Goal: Transaction & Acquisition: Purchase product/service

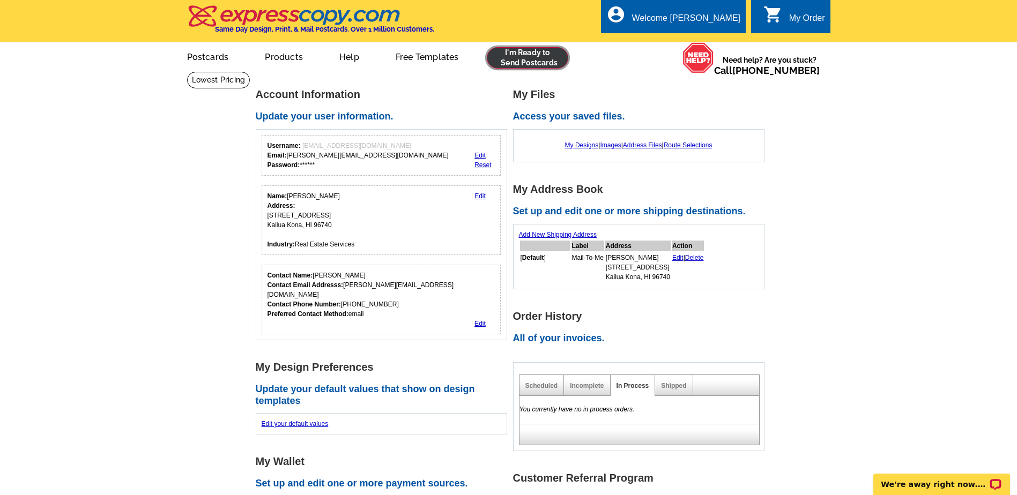
click at [533, 62] on link at bounding box center [528, 57] width 82 height 21
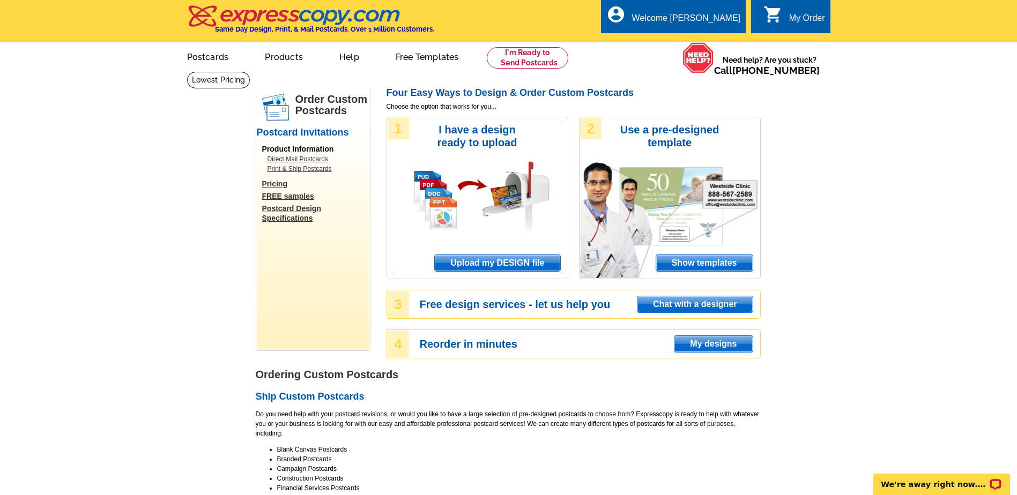
click at [490, 265] on span "Upload my DESIGN file" at bounding box center [497, 263] width 125 height 16
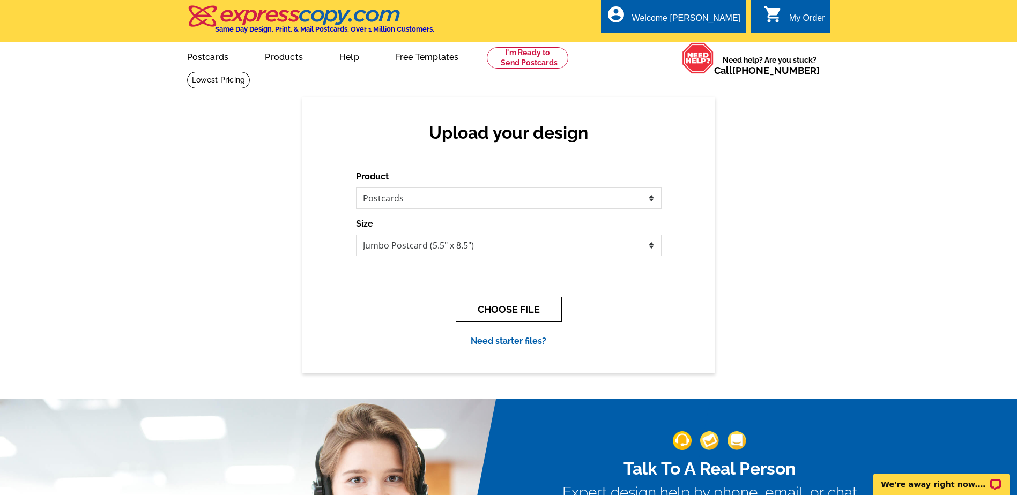
click at [493, 305] on button "CHOOSE FILE" at bounding box center [508, 309] width 106 height 25
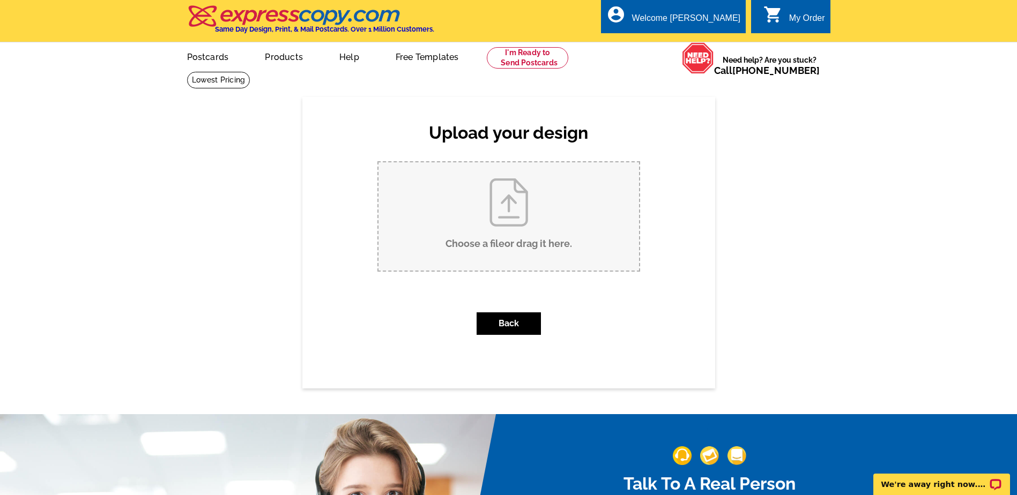
click at [473, 242] on input "Choose a file or drag it here ." at bounding box center [508, 216] width 260 height 108
type input "C:\fakepath\[PERSON_NAME] PC front.pdf"
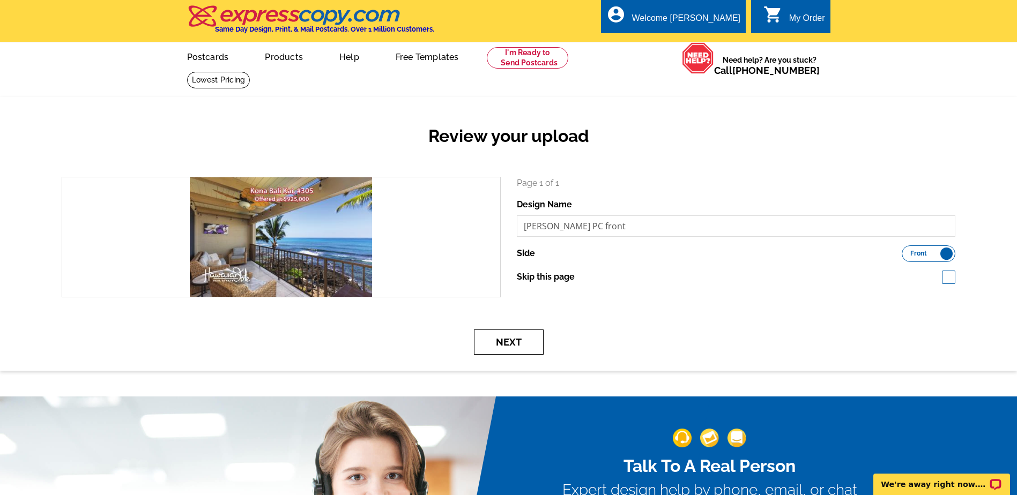
click at [517, 338] on button "Next" at bounding box center [509, 342] width 70 height 25
click at [511, 346] on button "Next" at bounding box center [509, 342] width 70 height 25
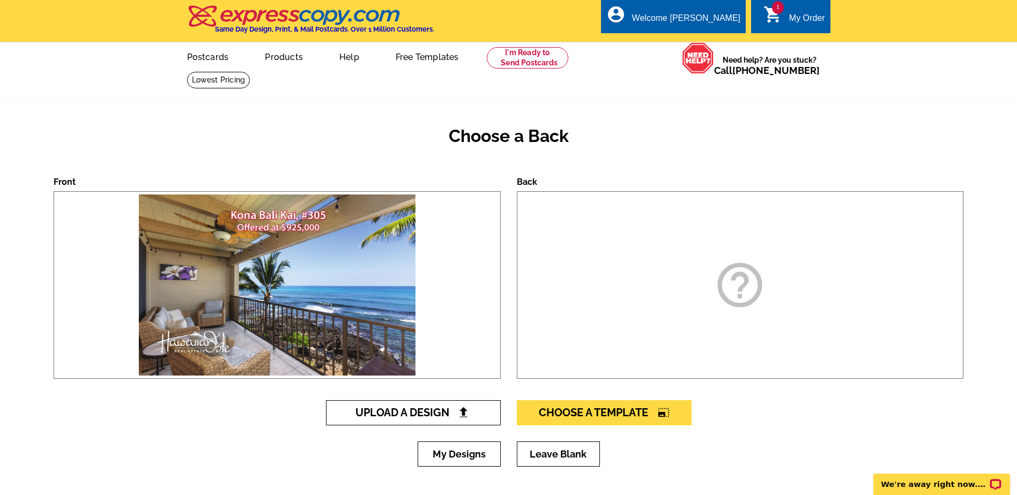
click at [453, 415] on span "Upload A Design" at bounding box center [412, 412] width 115 height 13
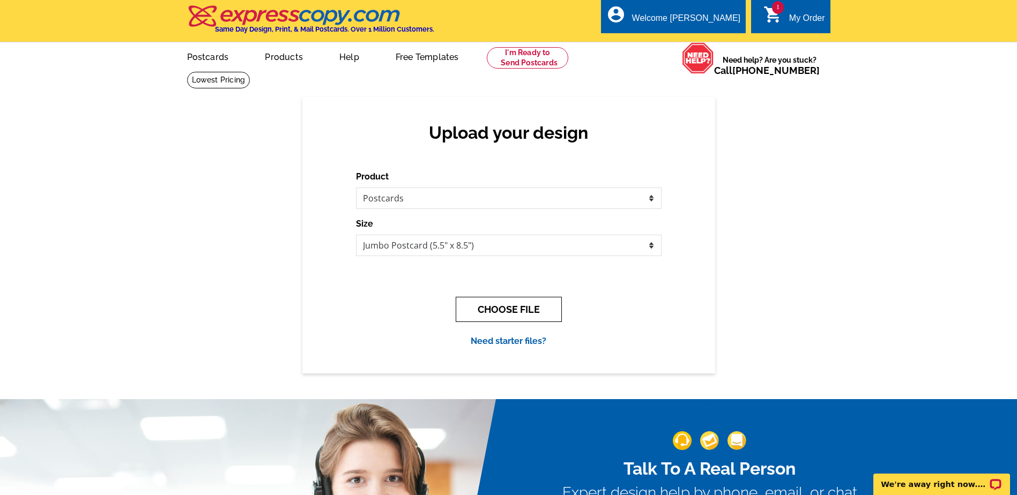
click at [490, 306] on button "CHOOSE FILE" at bounding box center [508, 309] width 106 height 25
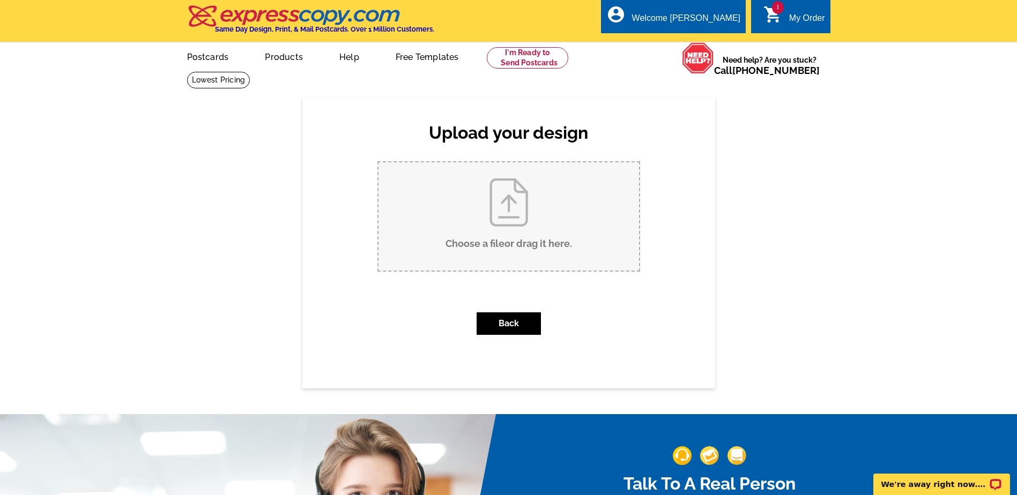
click at [510, 232] on input "Choose a file or drag it here ." at bounding box center [508, 216] width 260 height 108
type input "C:\fakepath\[PERSON_NAME] PC back.pdf"
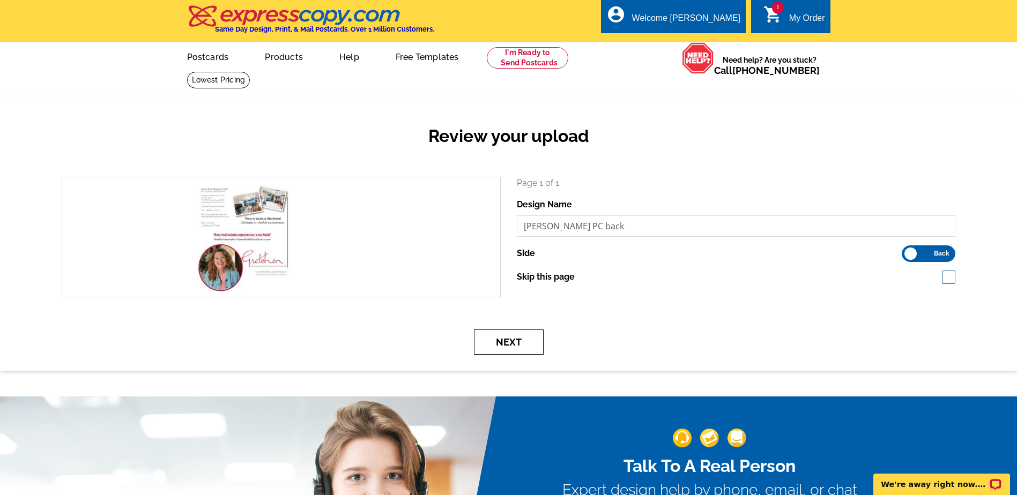
click at [501, 340] on button "Next" at bounding box center [509, 342] width 70 height 25
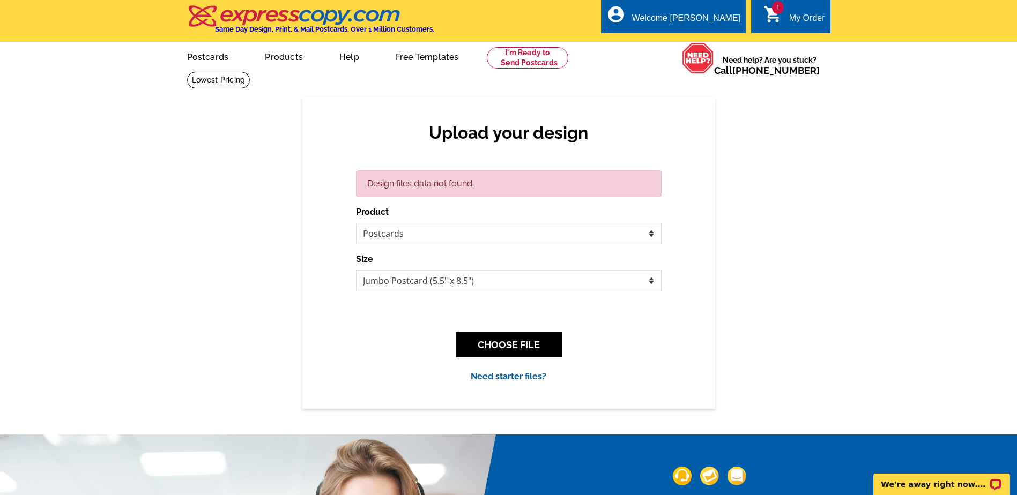
click at [775, 16] on icon "shopping_cart" at bounding box center [772, 14] width 19 height 19
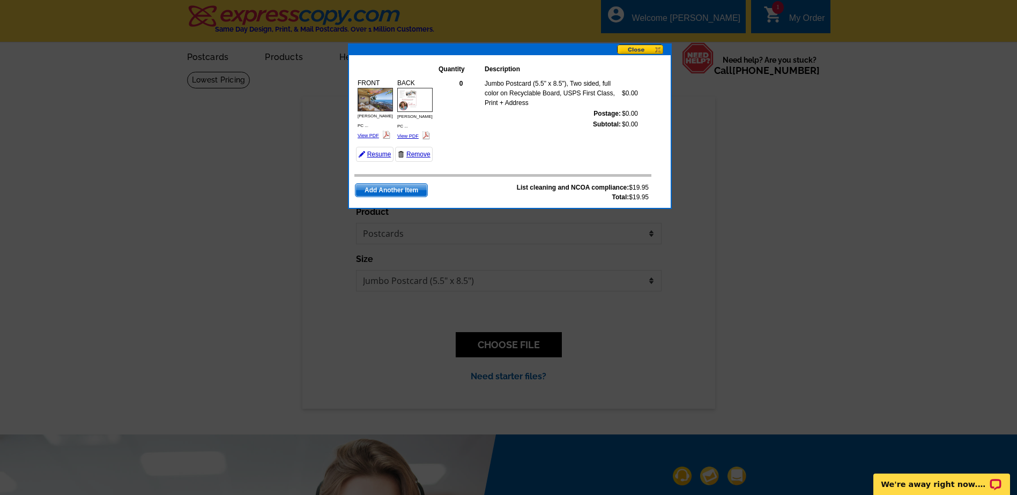
click at [646, 47] on button at bounding box center [644, 49] width 54 height 11
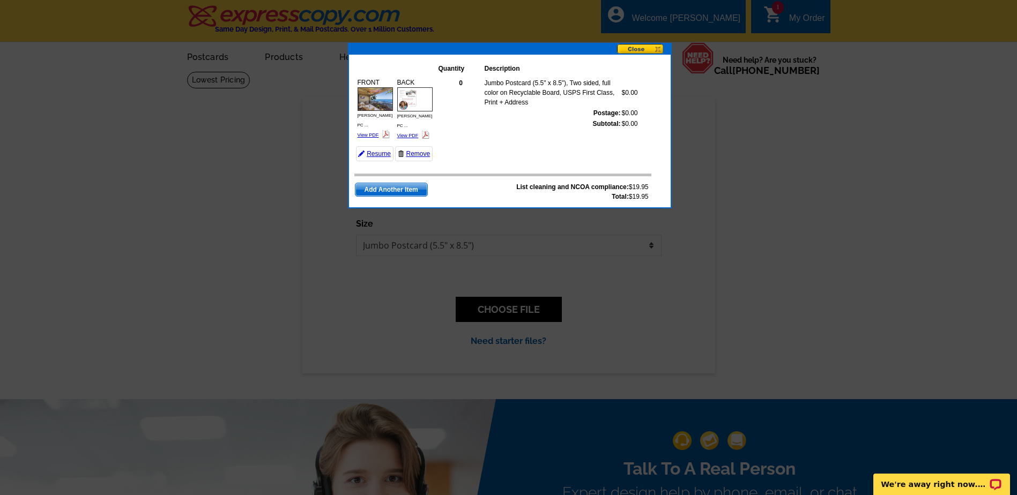
click at [469, 130] on td "0 Jumbo Postcard (5.5" x 8.5"), Two sided, full color on Recyclable Board, USPS…" at bounding box center [544, 118] width 214 height 88
click at [376, 146] on link "Resume" at bounding box center [375, 153] width 38 height 15
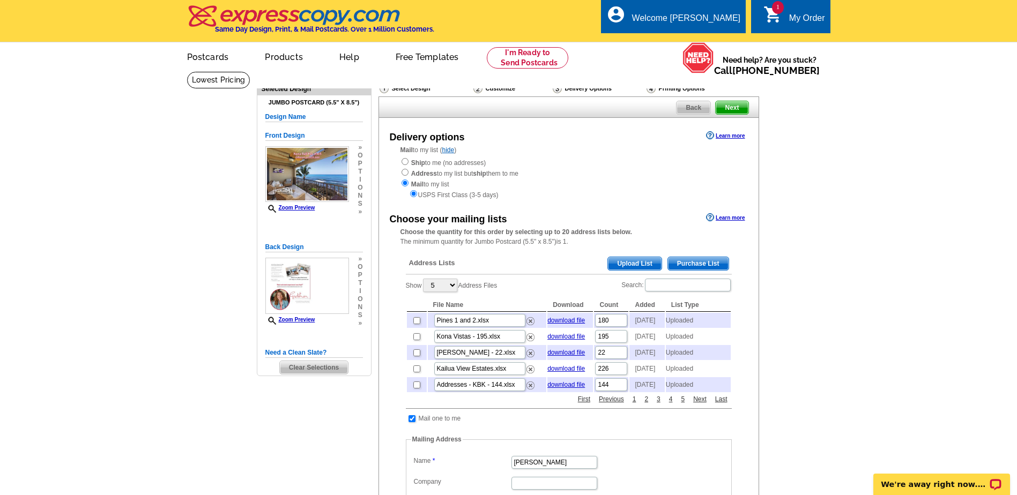
scroll to position [54, 0]
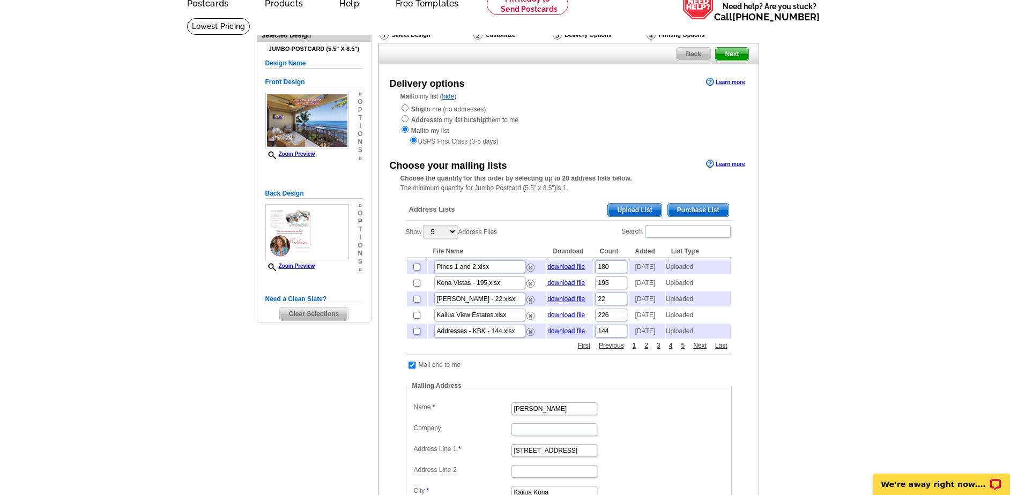
click at [414, 335] on input "checkbox" at bounding box center [416, 331] width 7 height 7
checkbox input "true"
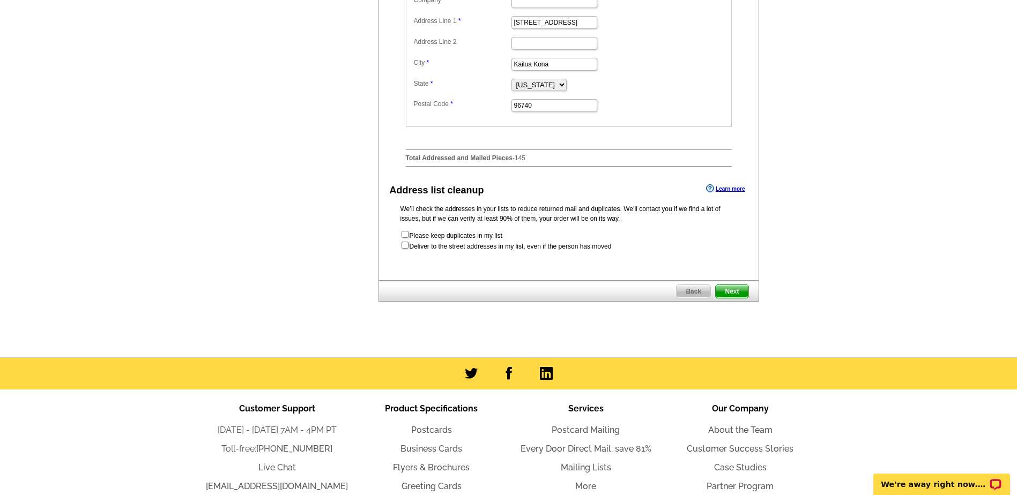
scroll to position [482, 0]
click at [730, 297] on span "Next" at bounding box center [731, 291] width 32 height 13
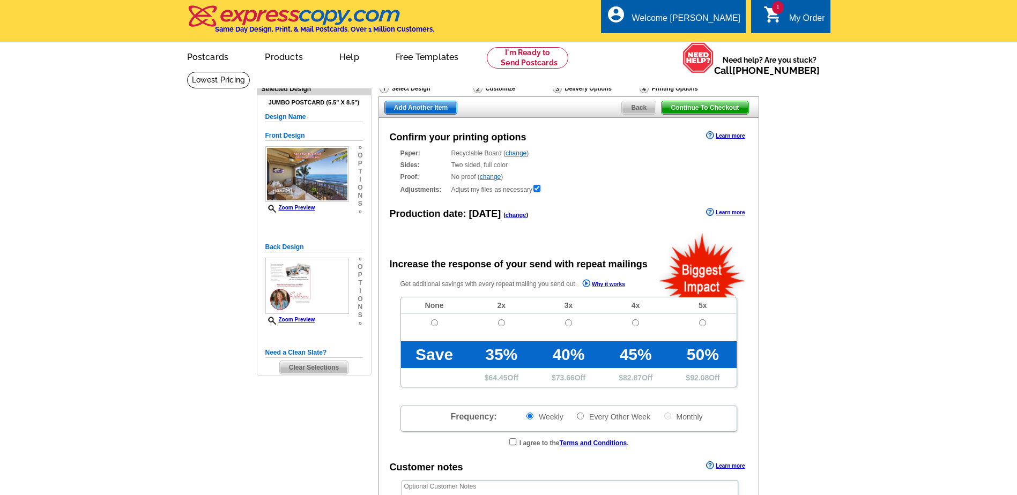
radio input "false"
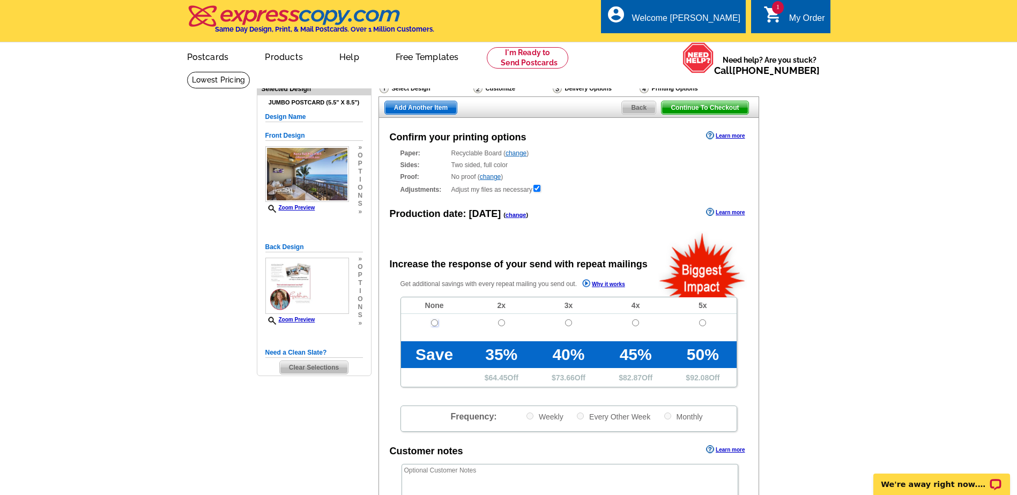
click at [434, 323] on input "radio" at bounding box center [434, 322] width 7 height 7
radio input "true"
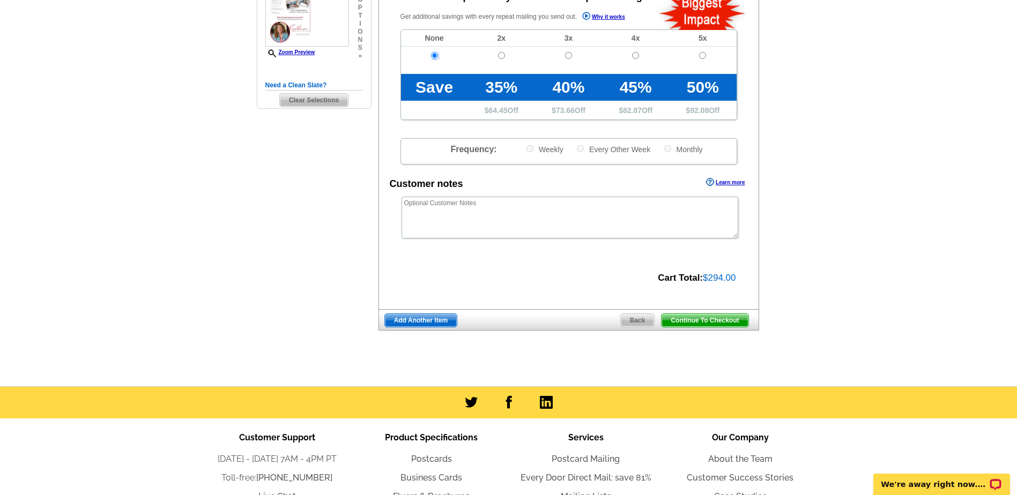
scroll to position [268, 0]
click at [694, 317] on span "Continue To Checkout" at bounding box center [704, 319] width 86 height 13
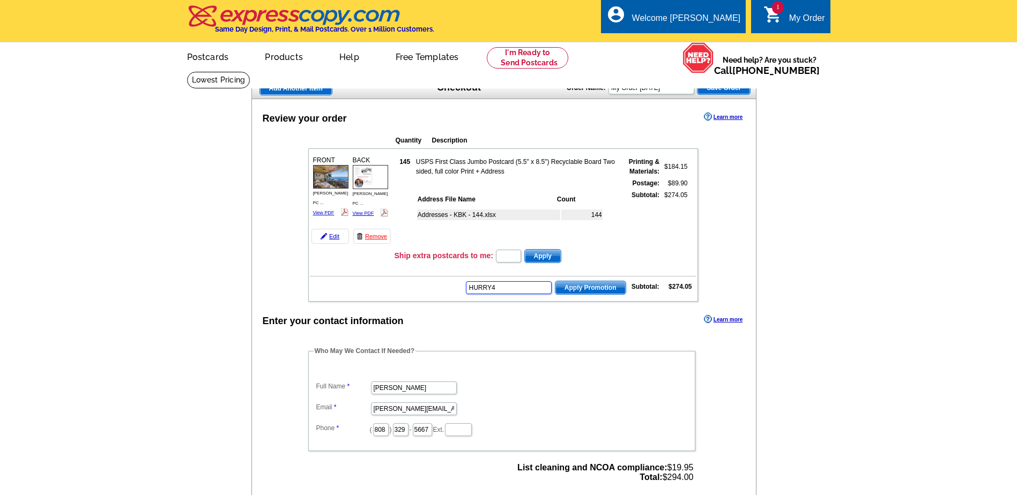
type input "HURRY40"
click at [613, 257] on td "Ship extra postcards to me: Apply" at bounding box center [545, 256] width 302 height 16
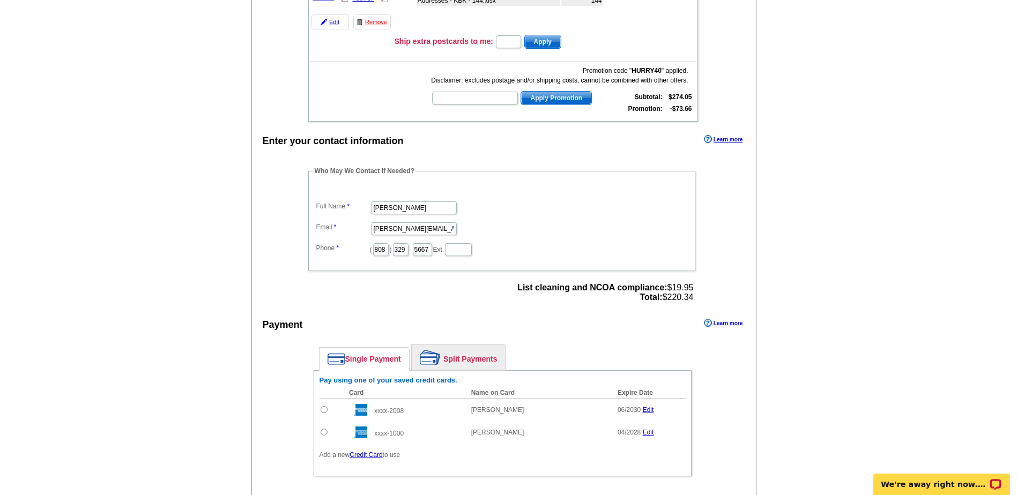
scroll to position [268, 0]
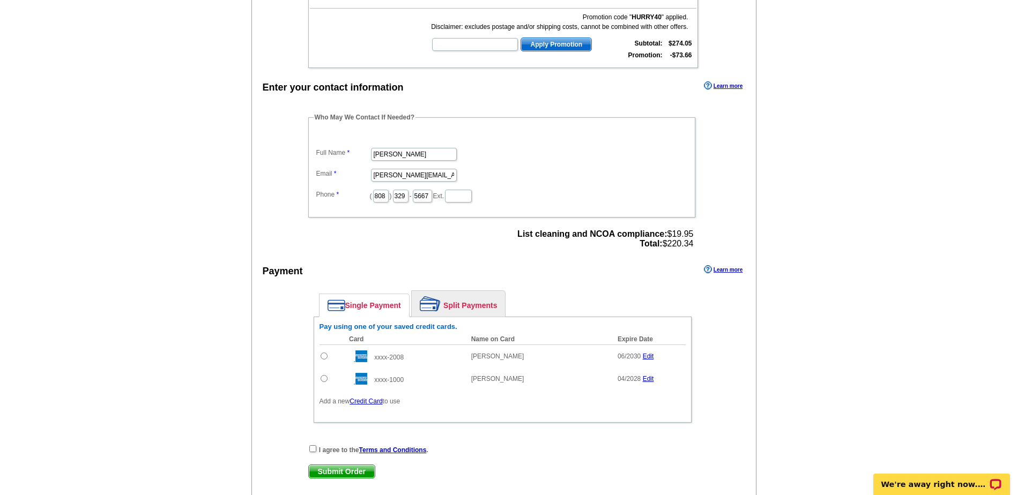
click at [324, 357] on input "radio" at bounding box center [323, 356] width 7 height 7
radio input "true"
click at [311, 447] on input "checkbox" at bounding box center [312, 448] width 7 height 7
checkbox input "true"
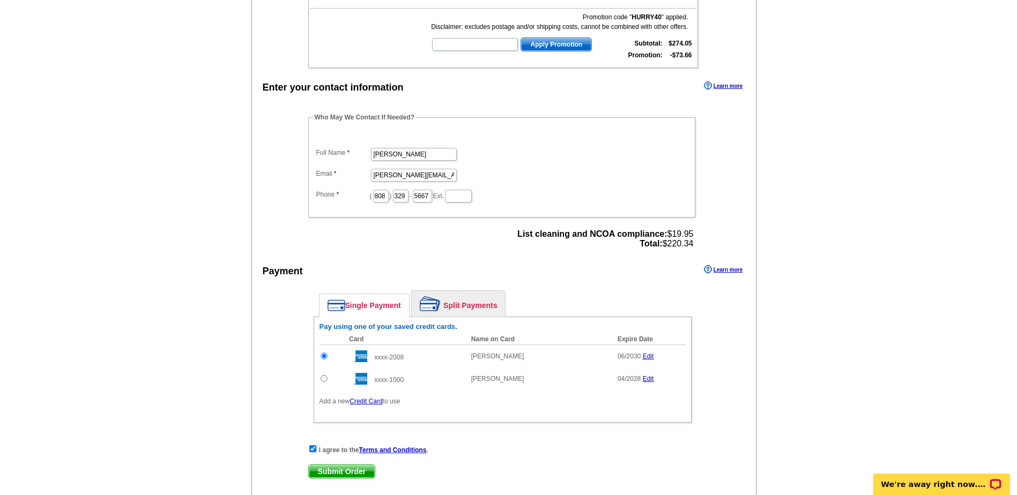
click at [327, 472] on span "Submit Order" at bounding box center [342, 471] width 66 height 13
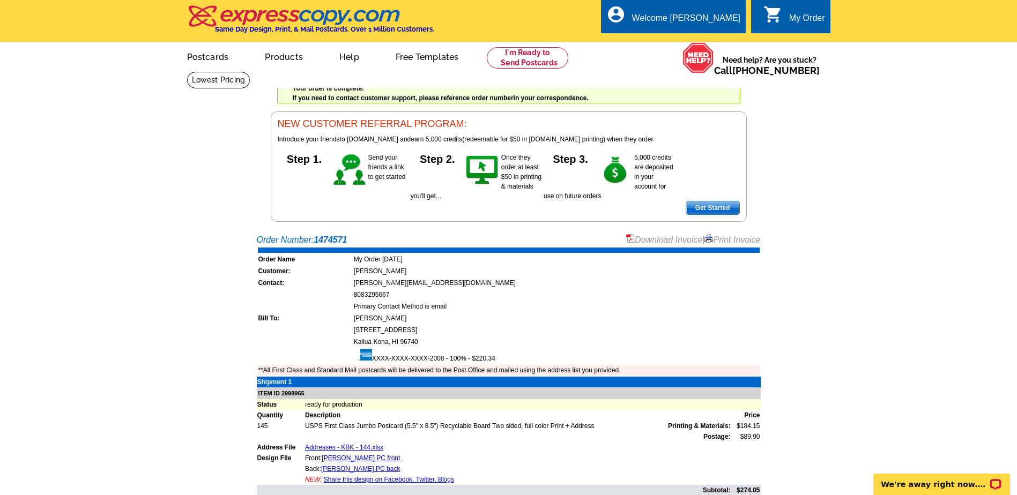
click at [661, 239] on link "Download Invoice" at bounding box center [664, 239] width 76 height 9
click at [699, 17] on div "Welcome [PERSON_NAME]" at bounding box center [686, 20] width 108 height 15
drag, startPoint x: 699, startPoint y: 17, endPoint x: 699, endPoint y: 41, distance: 24.1
click at [699, 41] on link "My Account" at bounding box center [713, 41] width 46 height 10
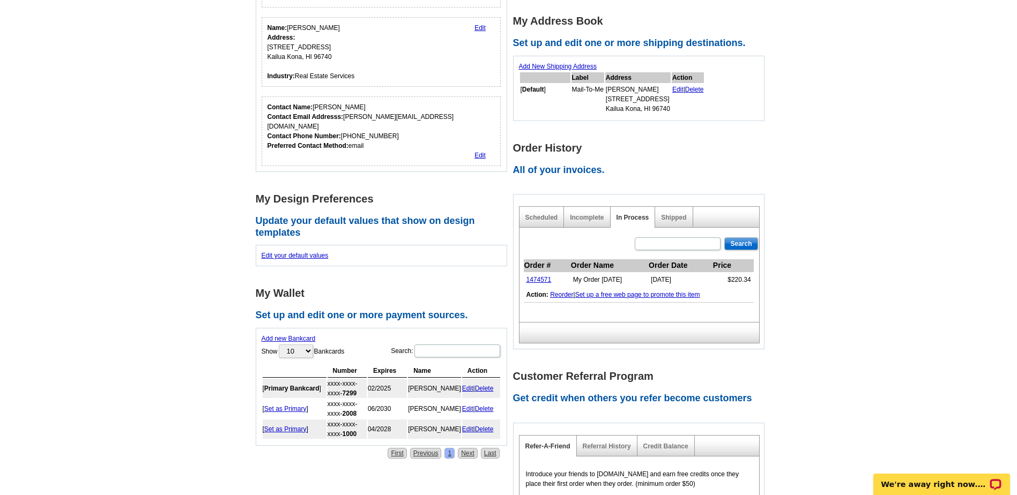
scroll to position [214, 0]
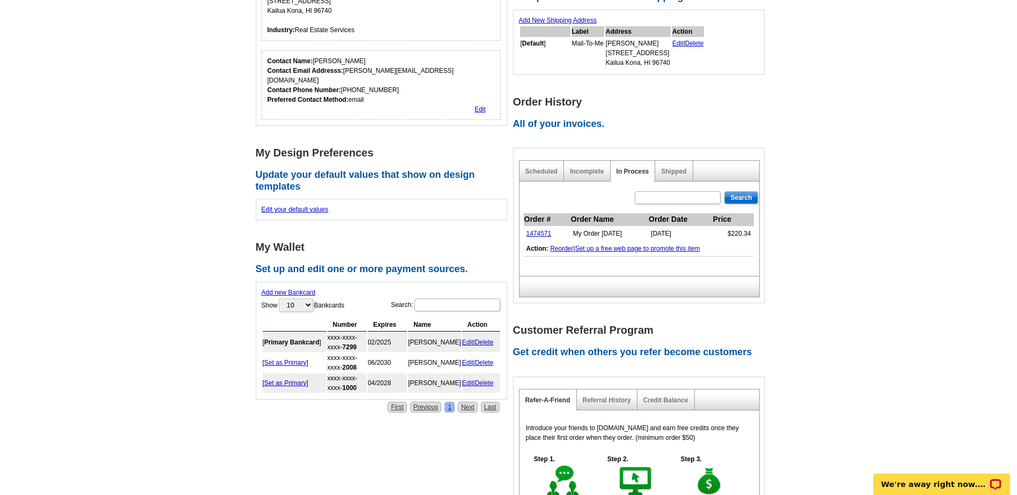
click at [486, 379] on link "Delete" at bounding box center [484, 383] width 19 height 8
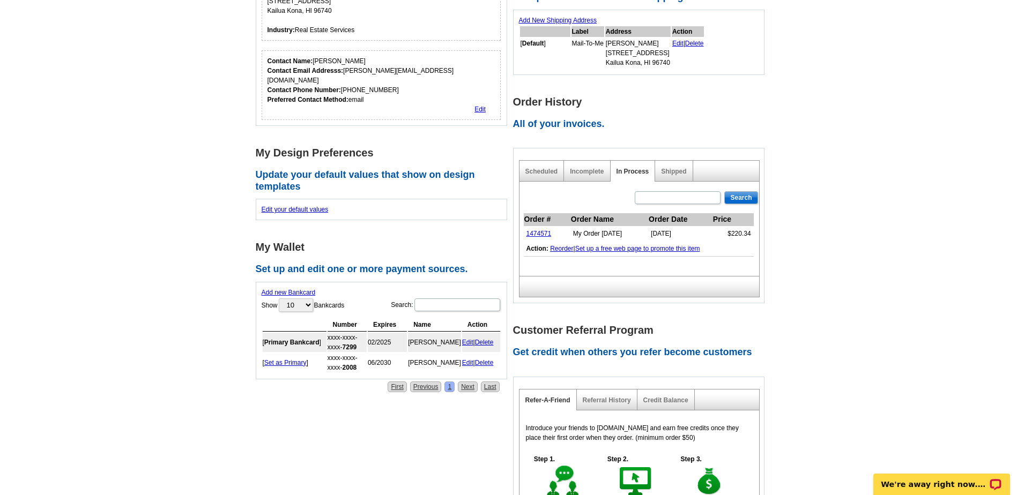
click at [487, 339] on link "Delete" at bounding box center [484, 343] width 19 height 8
click at [830, 122] on main "Account Information Update your user information. Username: [PERSON_NAME][EMAIL…" at bounding box center [508, 245] width 1017 height 777
